Goal: Task Accomplishment & Management: Complete application form

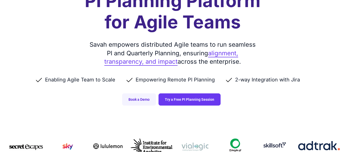
scroll to position [93, 0]
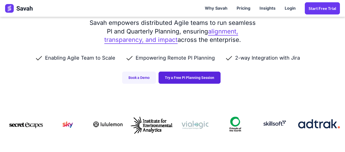
click at [198, 80] on link "Try a Free PI Planning Session" at bounding box center [190, 78] width 62 height 12
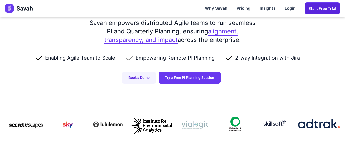
click at [315, 5] on link "Start Free trial" at bounding box center [322, 8] width 35 height 12
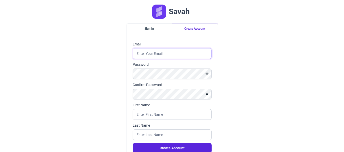
click at [167, 54] on input "Email" at bounding box center [172, 53] width 79 height 11
type input "[EMAIL_ADDRESS][DOMAIN_NAME]"
click at [121, 72] on div "Savah Sign In Create Account Email [EMAIL_ADDRESS][DOMAIN_NAME] Password Confir…" at bounding box center [172, 87] width 344 height 175
click at [158, 119] on input "First Name" at bounding box center [172, 114] width 79 height 11
type input "shinbari"
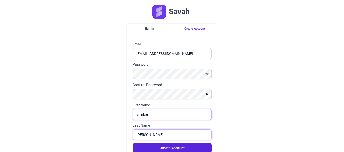
type input "[PERSON_NAME]"
click at [133, 144] on button "Create Account" at bounding box center [172, 149] width 79 height 10
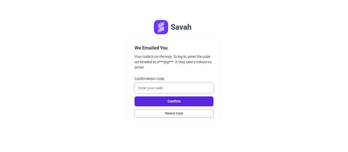
click at [161, 86] on input "Confirmation Code" at bounding box center [173, 88] width 79 height 11
paste input "963154"
type input "963154"
click at [176, 97] on button "Confirm" at bounding box center [173, 102] width 79 height 10
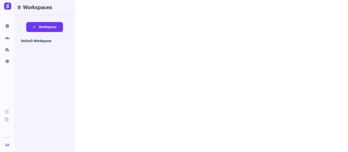
click at [50, 28] on span "Workspace" at bounding box center [48, 26] width 18 height 5
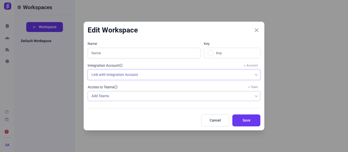
click at [130, 74] on span "Link with Integration Account" at bounding box center [170, 75] width 164 height 10
click at [129, 78] on span "Link with Integration Account" at bounding box center [170, 75] width 164 height 10
click at [120, 98] on div "Add Teams" at bounding box center [170, 96] width 164 height 9
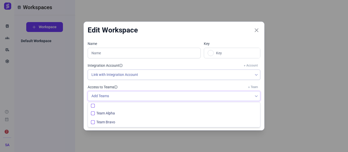
scroll to position [3, 20]
checkbox input "false"
click at [121, 97] on div "Add Teams" at bounding box center [170, 96] width 164 height 9
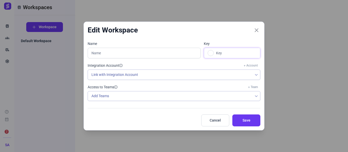
click at [223, 55] on input "text" at bounding box center [237, 53] width 45 height 10
click at [166, 55] on input "text" at bounding box center [144, 53] width 113 height 11
drag, startPoint x: 60, startPoint y: 73, endPoint x: 64, endPoint y: 73, distance: 3.6
click at [62, 73] on div "Edit Workspace Name Key Integration Account + Account Link with Integration Acc…" at bounding box center [174, 76] width 348 height 152
drag, startPoint x: 217, startPoint y: 123, endPoint x: 205, endPoint y: 124, distance: 11.5
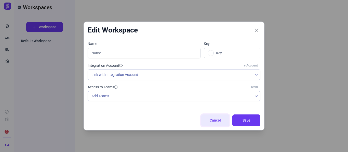
click at [217, 123] on span "Cancel" at bounding box center [214, 120] width 15 height 5
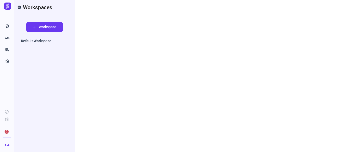
drag, startPoint x: 11, startPoint y: 131, endPoint x: 6, endPoint y: 132, distance: 5.1
click at [11, 131] on div "2" at bounding box center [9, 132] width 12 height 8
click at [6, 132] on span "2" at bounding box center [7, 132] width 4 height 4
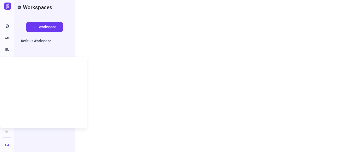
drag, startPoint x: 7, startPoint y: 132, endPoint x: 9, endPoint y: 129, distance: 3.0
click at [8, 132] on span at bounding box center [6, 132] width 3 height 3
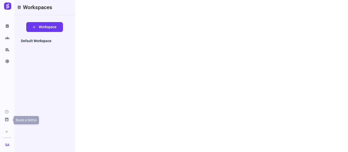
click at [6, 117] on span "calendar_month" at bounding box center [7, 119] width 4 height 5
